Goal: Navigation & Orientation: Find specific page/section

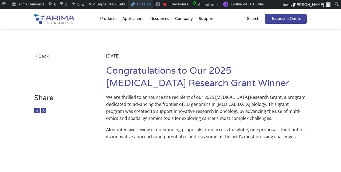
click at [146, 6] on link "Edit Blog" at bounding box center [140, 4] width 25 height 9
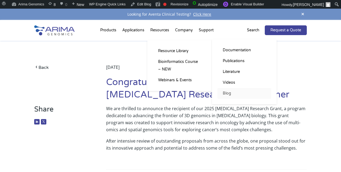
click at [226, 92] on link "Blog" at bounding box center [244, 93] width 54 height 11
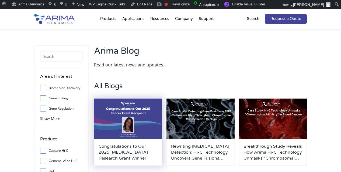
click at [151, 109] on img at bounding box center [128, 118] width 68 height 41
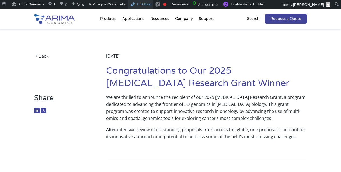
click at [150, 2] on link "Edit Blog" at bounding box center [140, 4] width 25 height 9
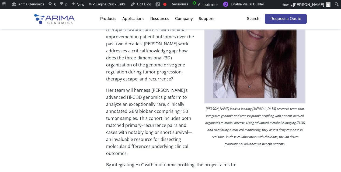
scroll to position [245, 0]
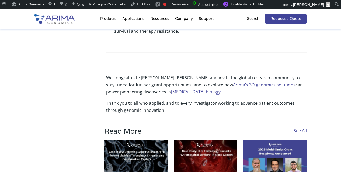
scroll to position [465, 0]
